Goal: Task Accomplishment & Management: Complete application form

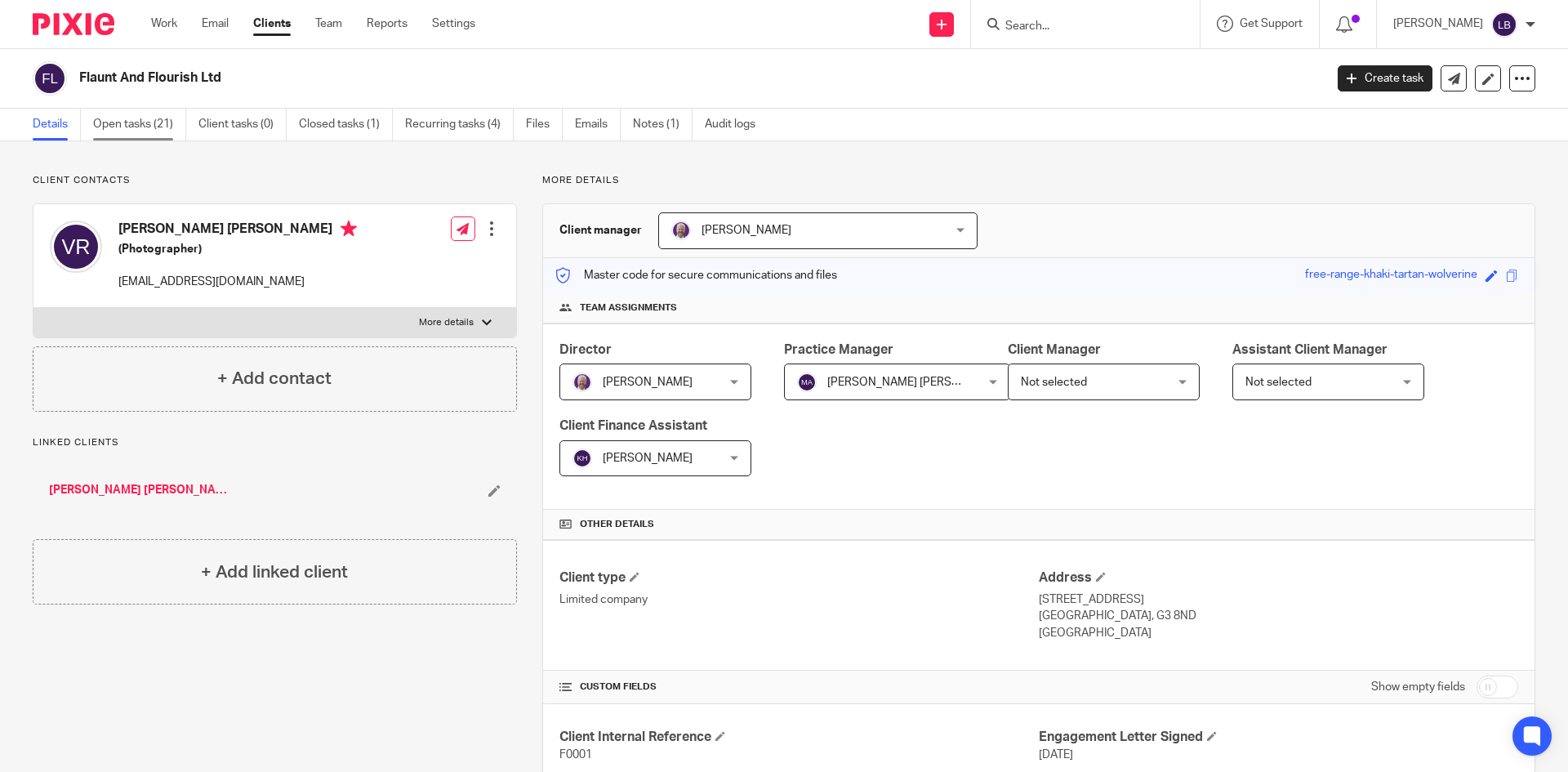
click at [114, 117] on link "Open tasks (21)" at bounding box center [140, 125] width 93 height 32
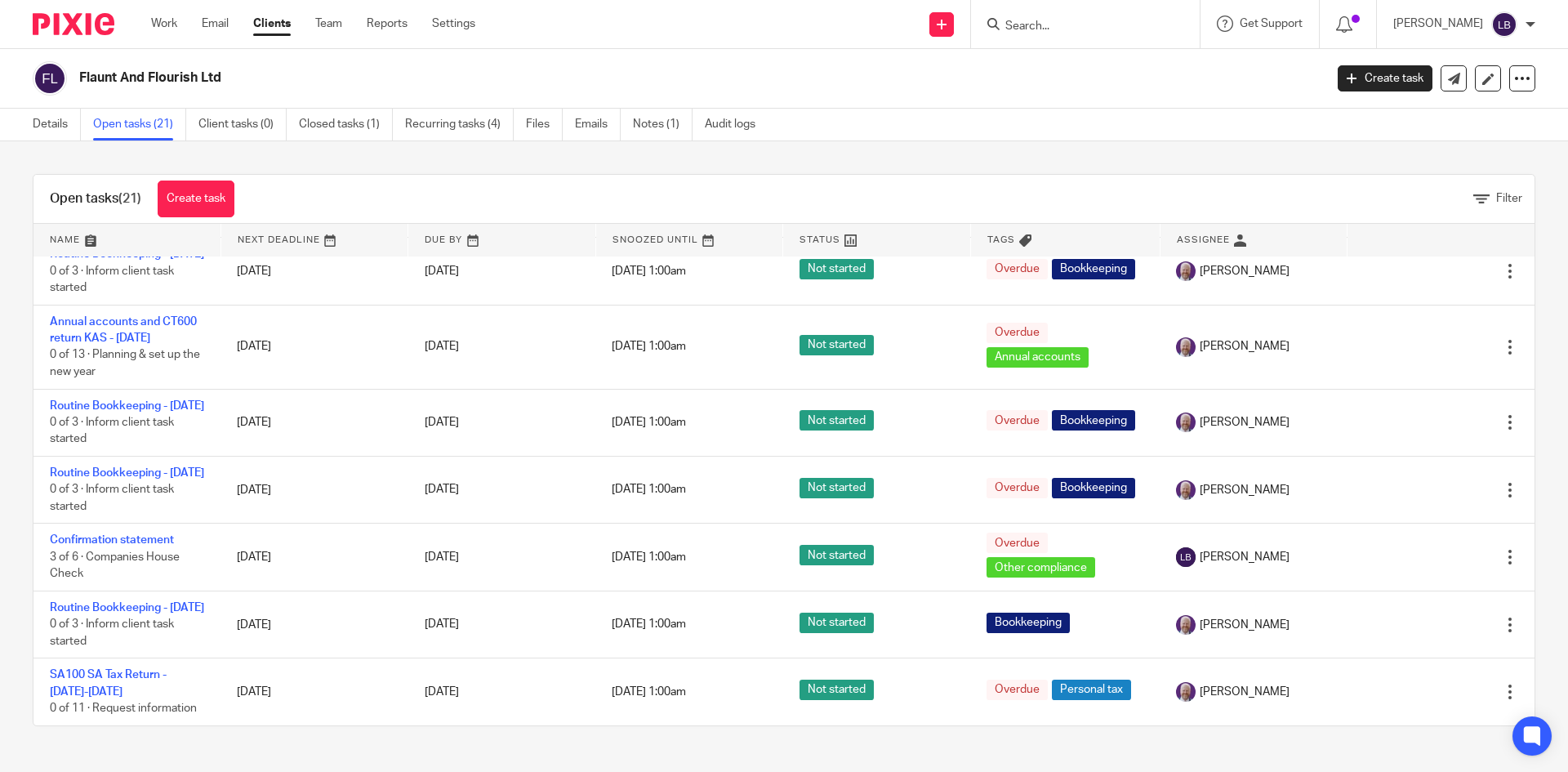
scroll to position [1226, 0]
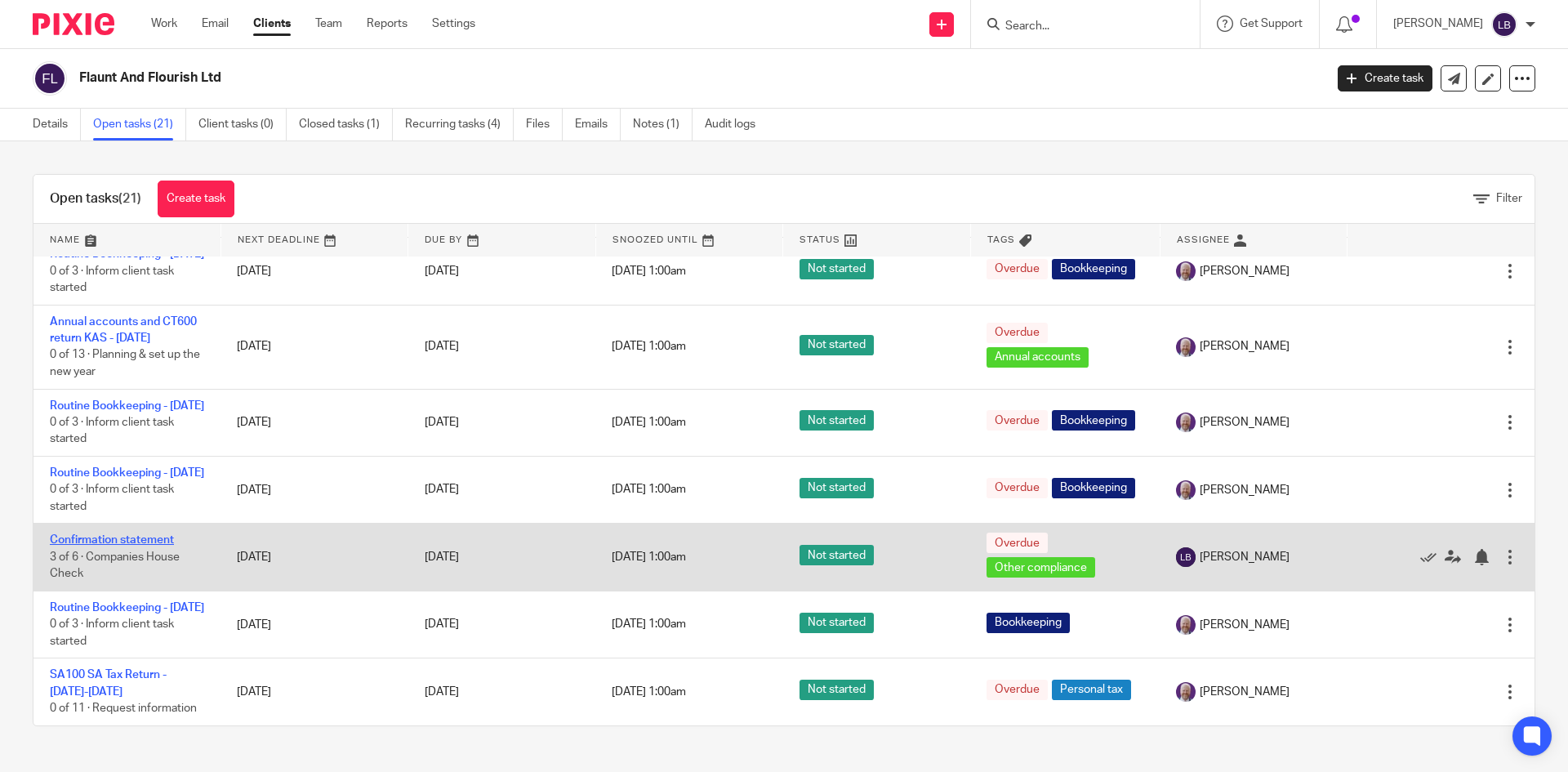
click at [113, 534] on link "Confirmation statement" at bounding box center [112, 539] width 124 height 11
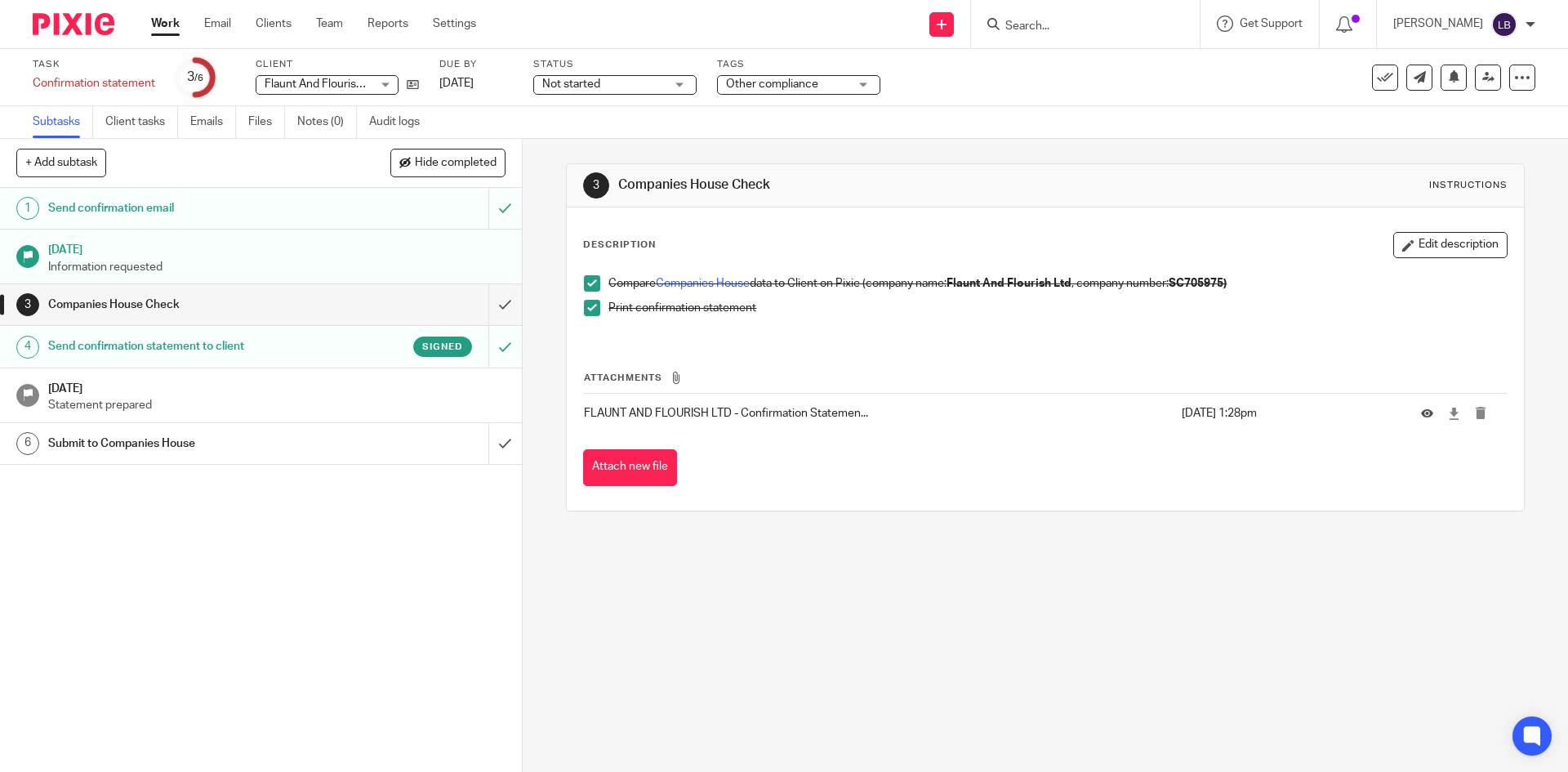
click at [178, 394] on h1 "[DATE]" at bounding box center [277, 387] width 458 height 20
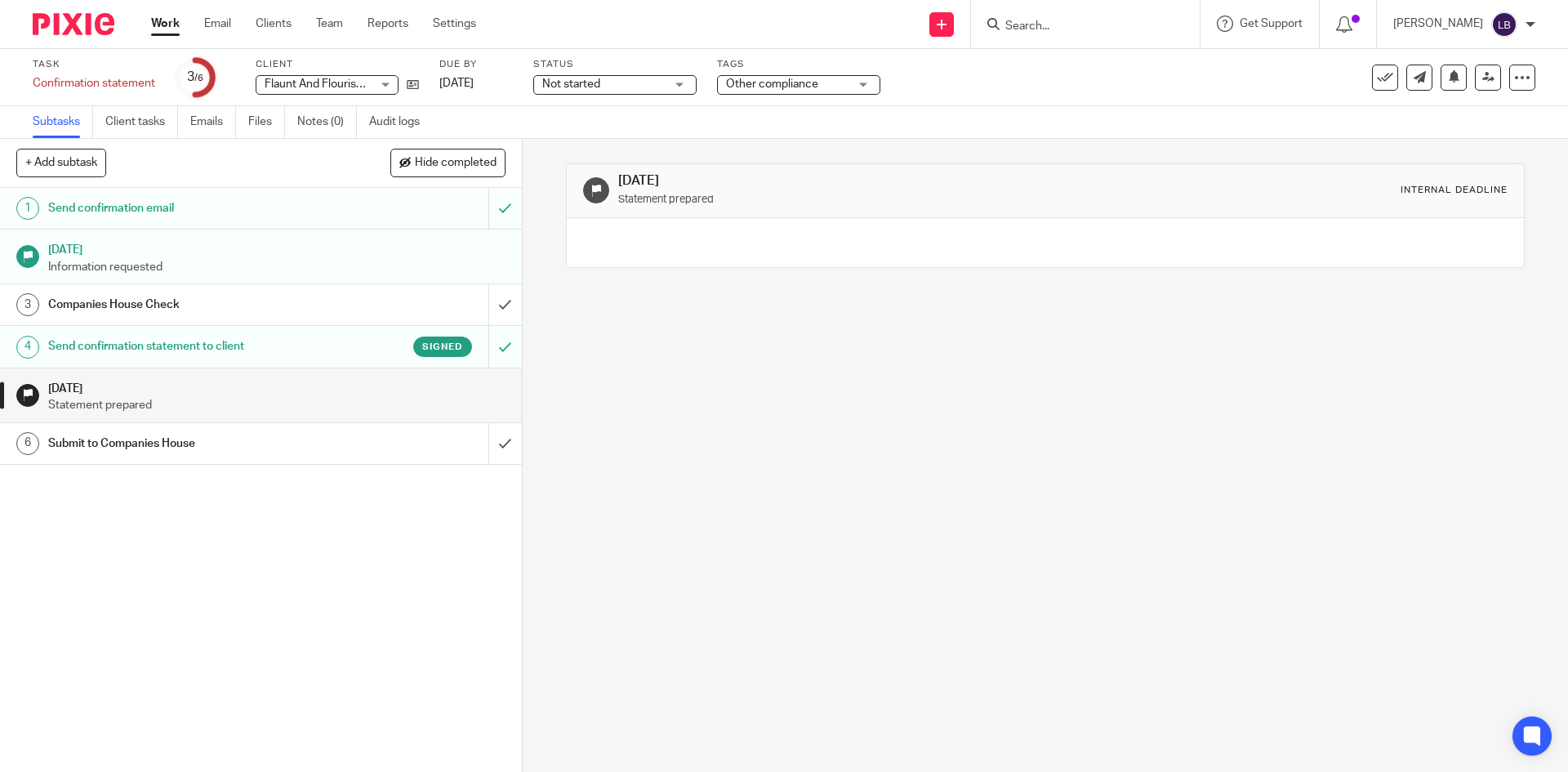
click at [166, 442] on h1 "Submit to Companies House" at bounding box center [190, 444] width 283 height 24
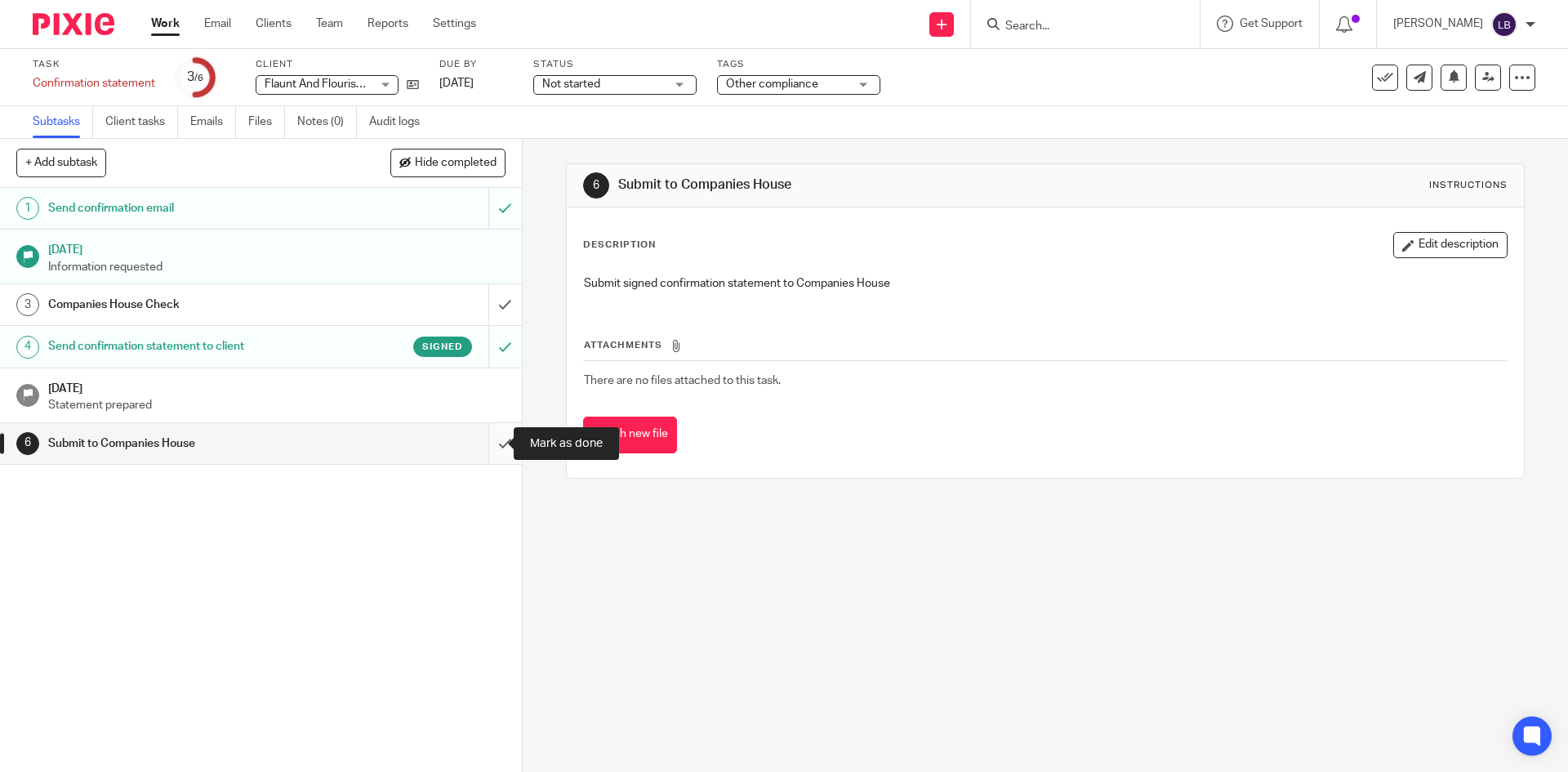
click at [484, 439] on input "submit" at bounding box center [260, 444] width 522 height 41
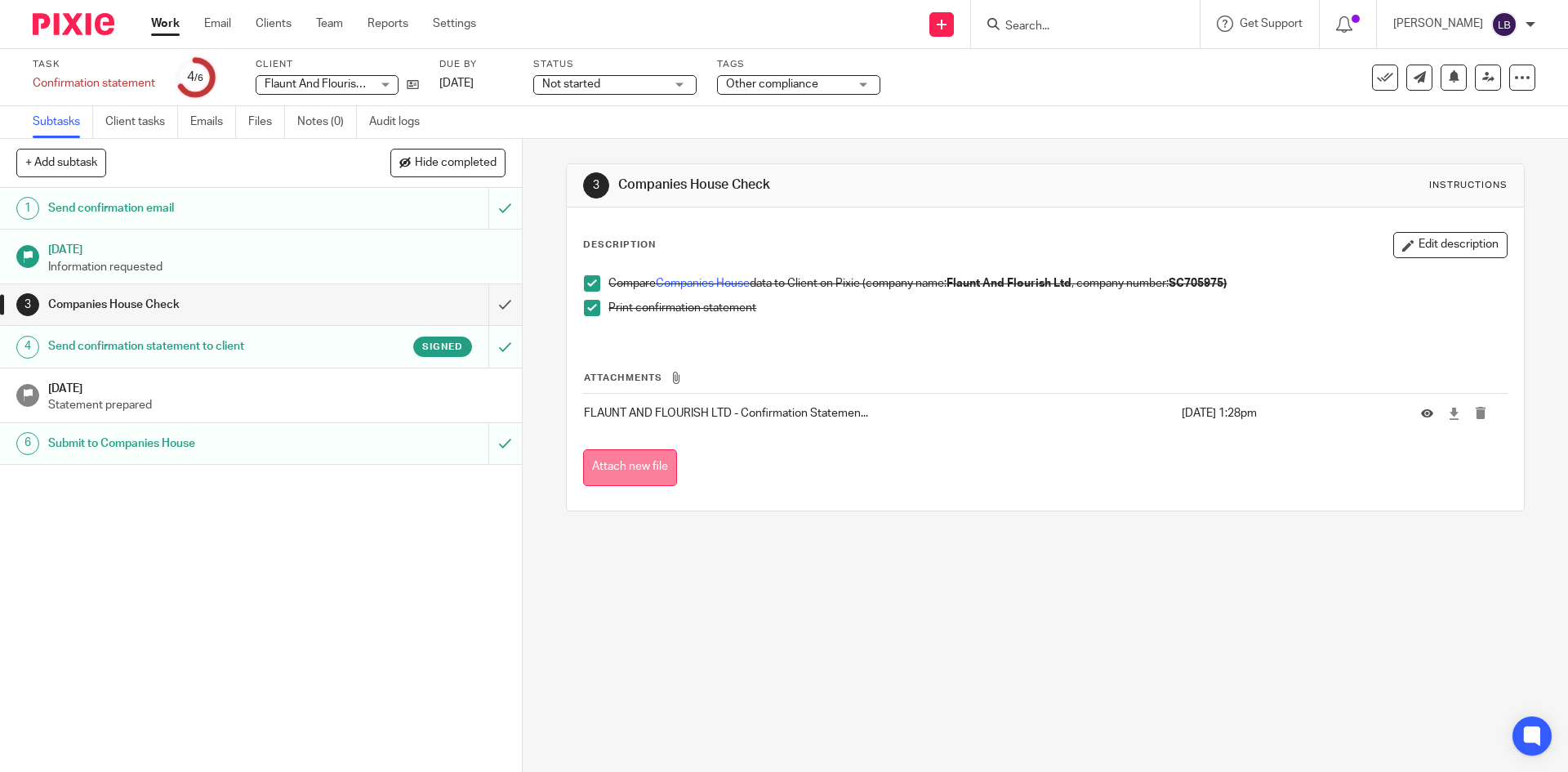
click at [613, 459] on button "Attach new file" at bounding box center [630, 468] width 94 height 37
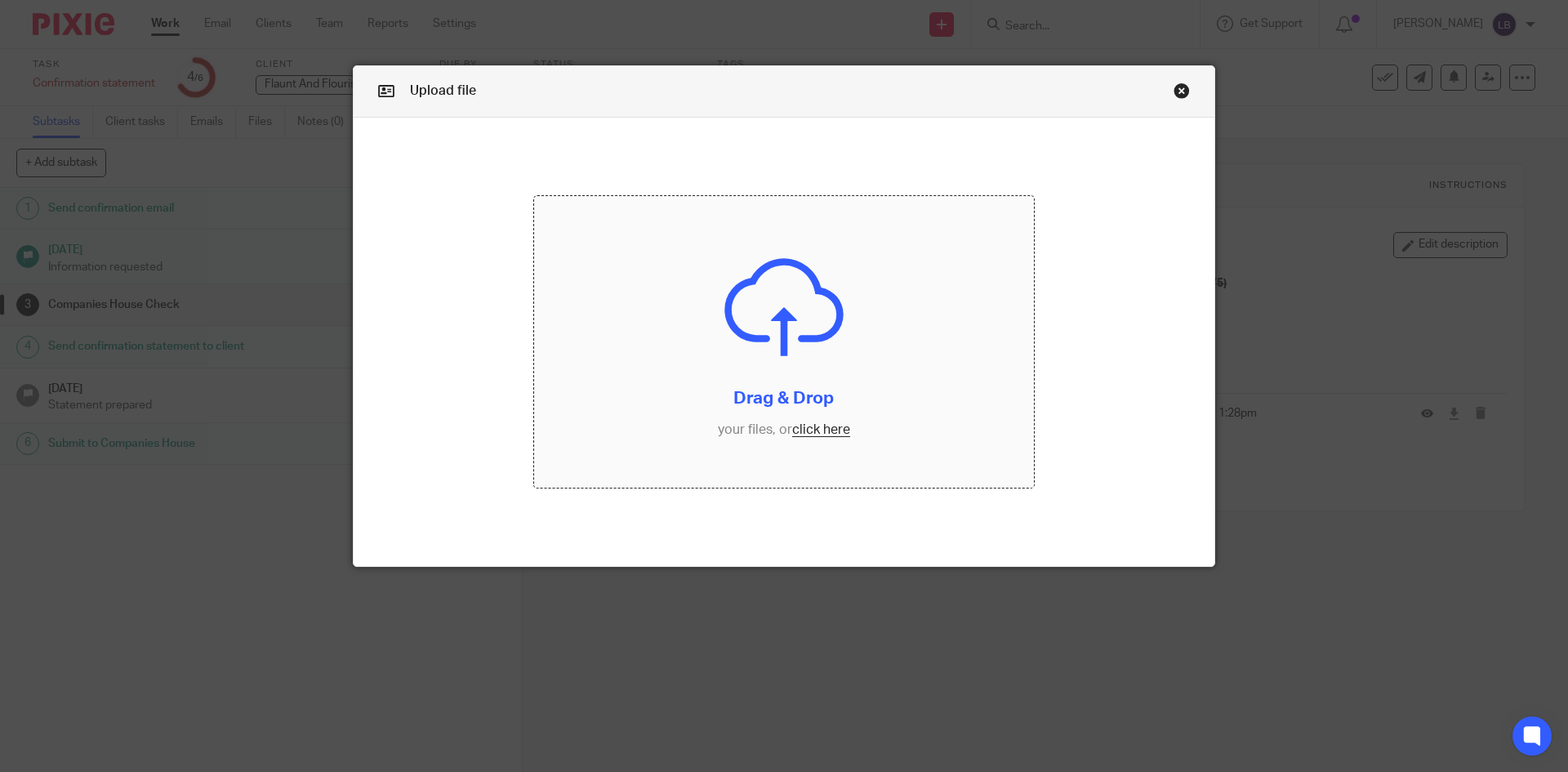
click at [810, 427] on input "file" at bounding box center [784, 342] width 500 height 292
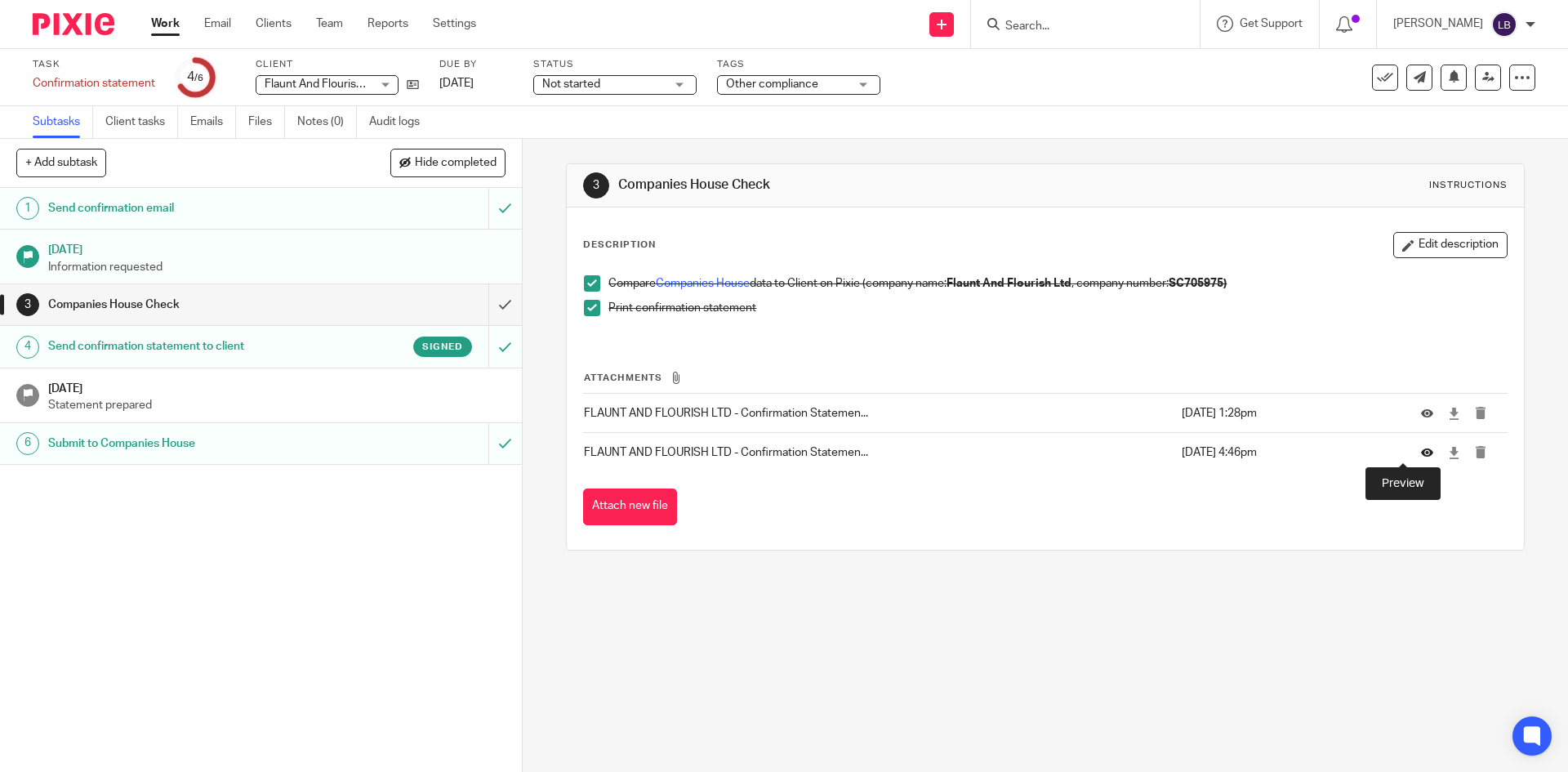
click at [1421, 452] on icon at bounding box center [1427, 452] width 12 height 12
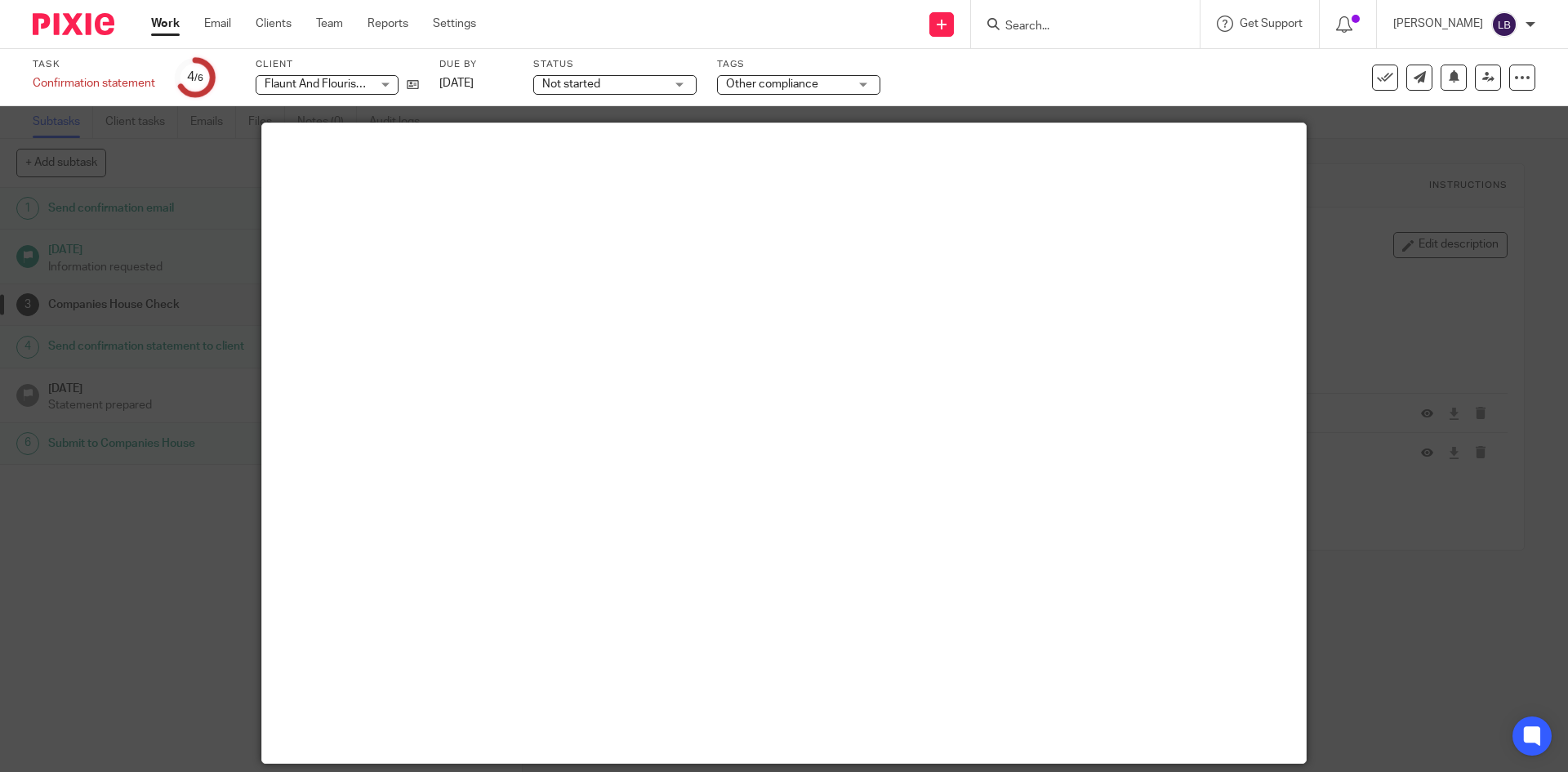
click at [205, 305] on div at bounding box center [784, 386] width 1568 height 772
click at [185, 285] on div at bounding box center [784, 386] width 1568 height 772
click at [272, 25] on link "Clients" at bounding box center [273, 24] width 36 height 17
